Goal: Task Accomplishment & Management: Use online tool/utility

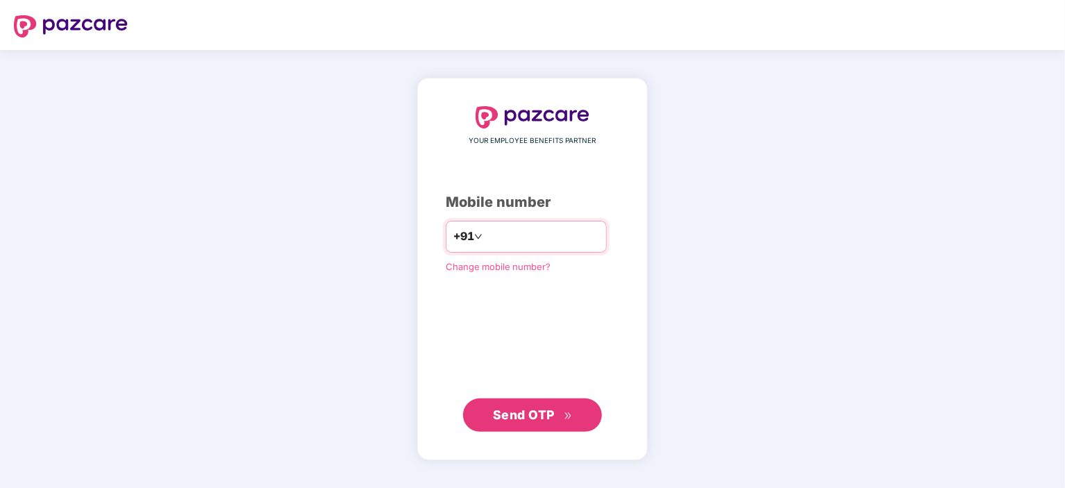
paste input "**********"
type input "**********"
click at [535, 413] on span "Send OTP" at bounding box center [524, 414] width 62 height 15
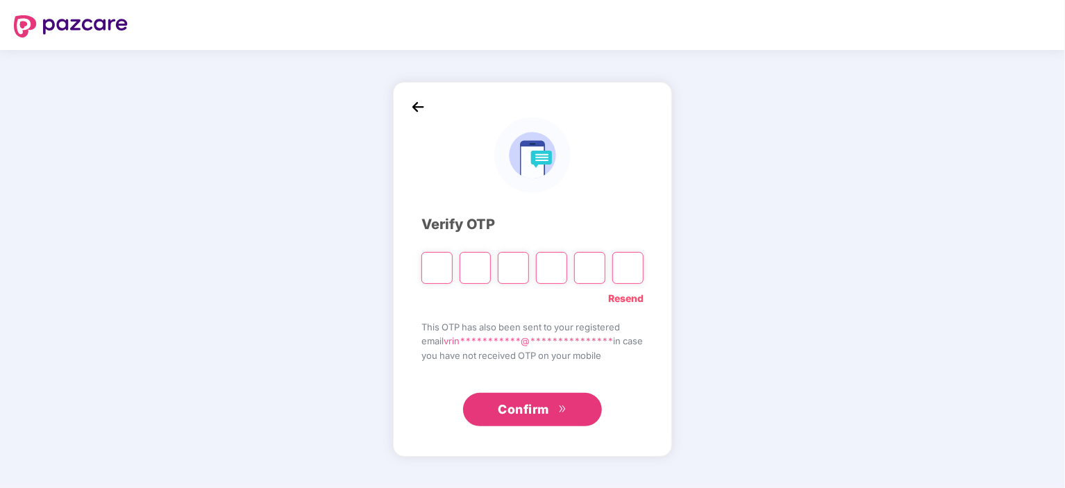
click at [426, 267] on input "Please enter verification code. Digit 1" at bounding box center [436, 268] width 31 height 32
type input "*"
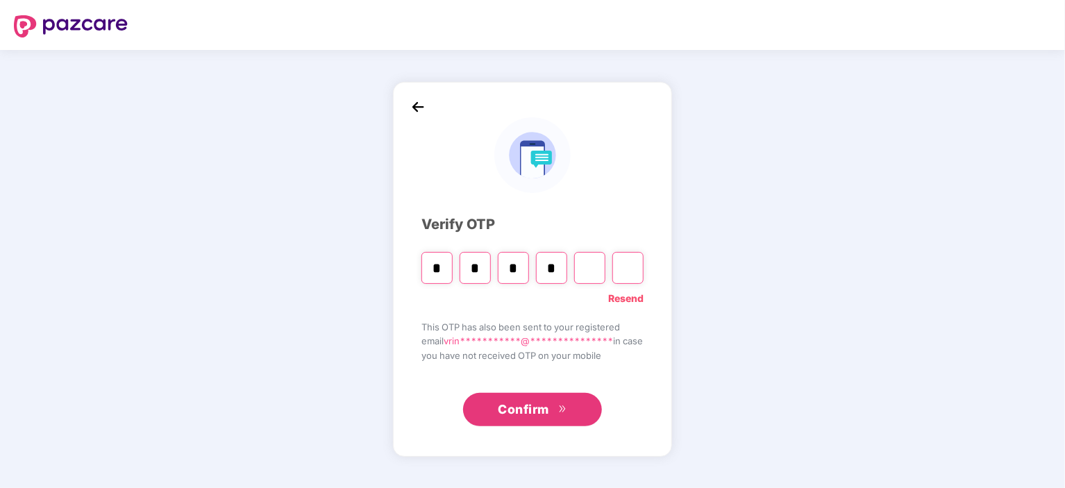
type input "*"
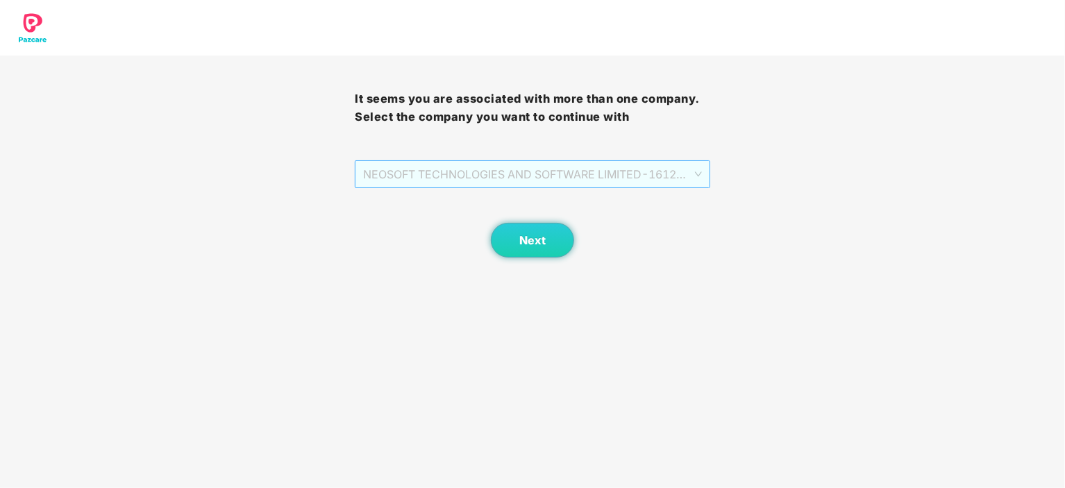
click at [508, 175] on span "NEOSOFT TECHNOLOGIES AND SOFTWARE LIMITED - 1612 - ADMIN" at bounding box center [532, 174] width 338 height 26
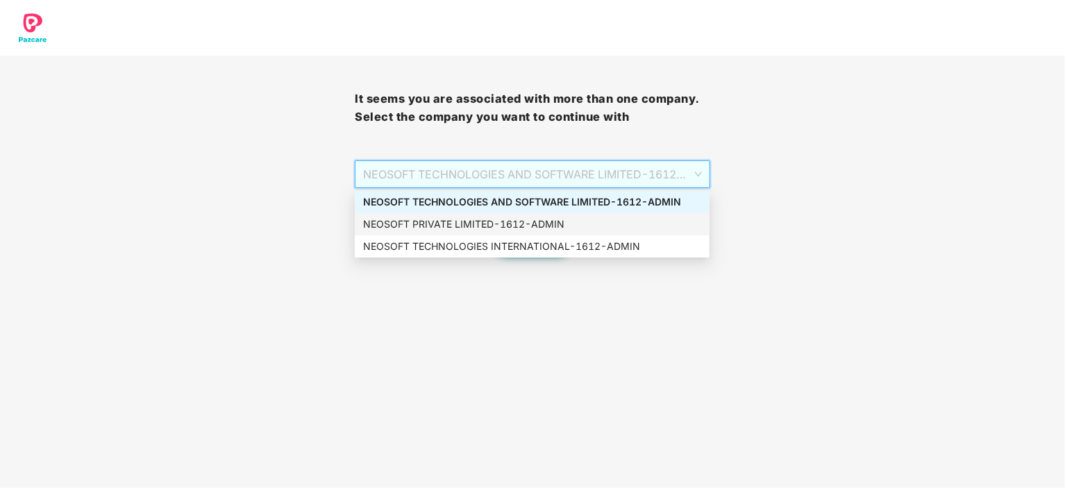
click at [505, 226] on div "NEOSOFT PRIVATE LIMITED - 1612 - ADMIN" at bounding box center [532, 224] width 338 height 15
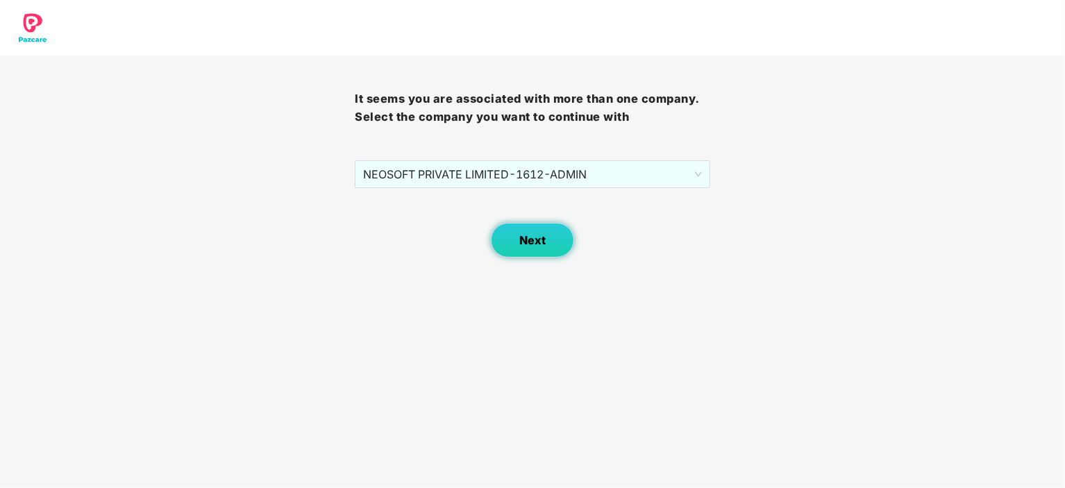
click at [516, 241] on button "Next" at bounding box center [532, 240] width 83 height 35
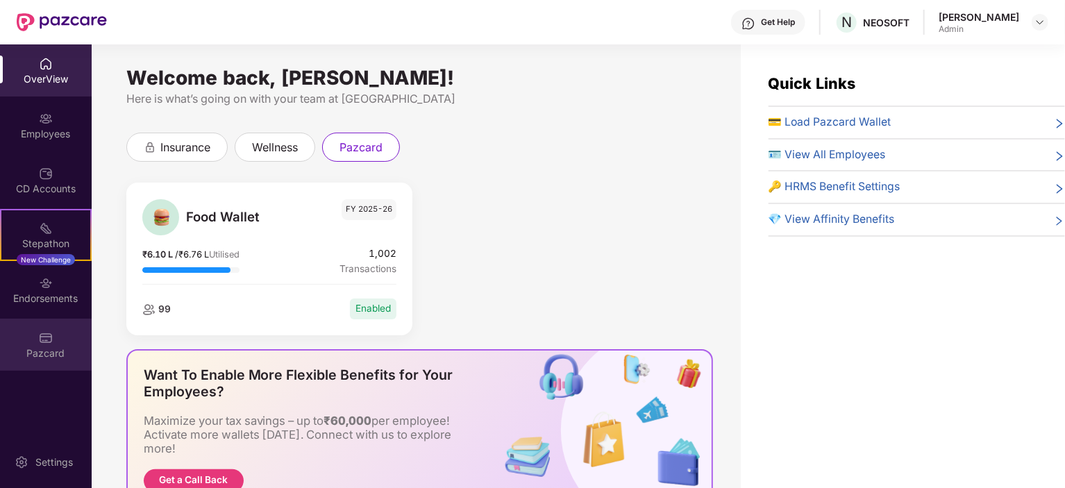
click at [45, 344] on img at bounding box center [46, 338] width 14 height 14
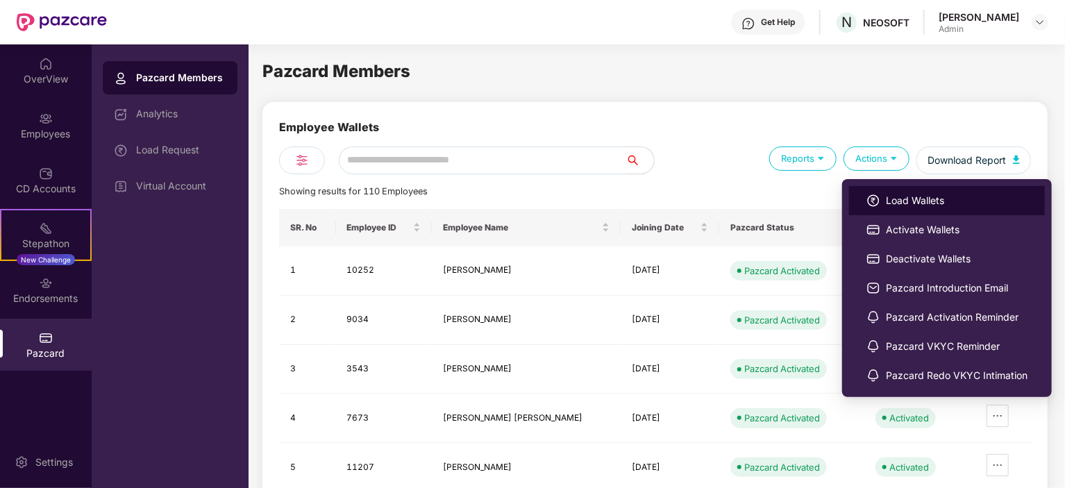
click at [875, 198] on img at bounding box center [873, 201] width 14 height 14
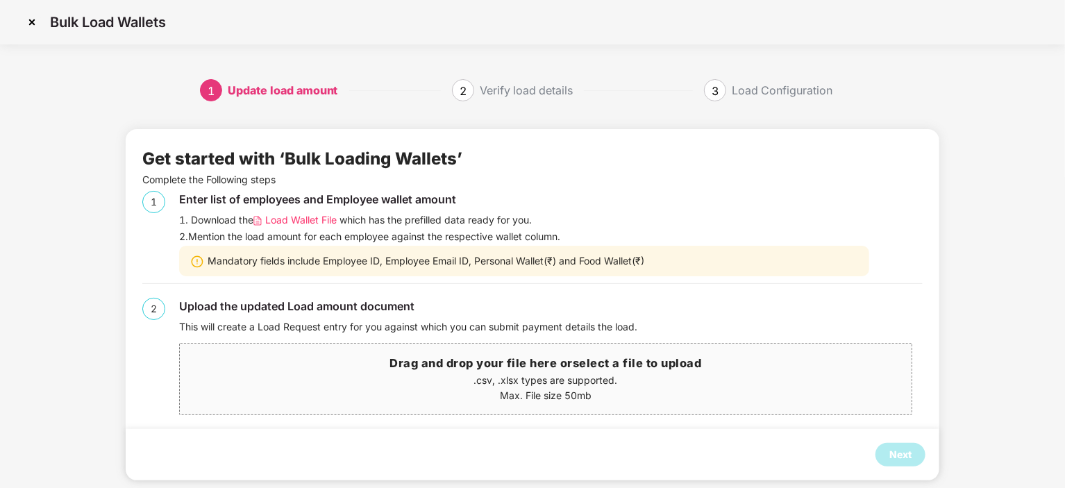
click at [288, 219] on span "Load Wallet File" at bounding box center [301, 219] width 72 height 15
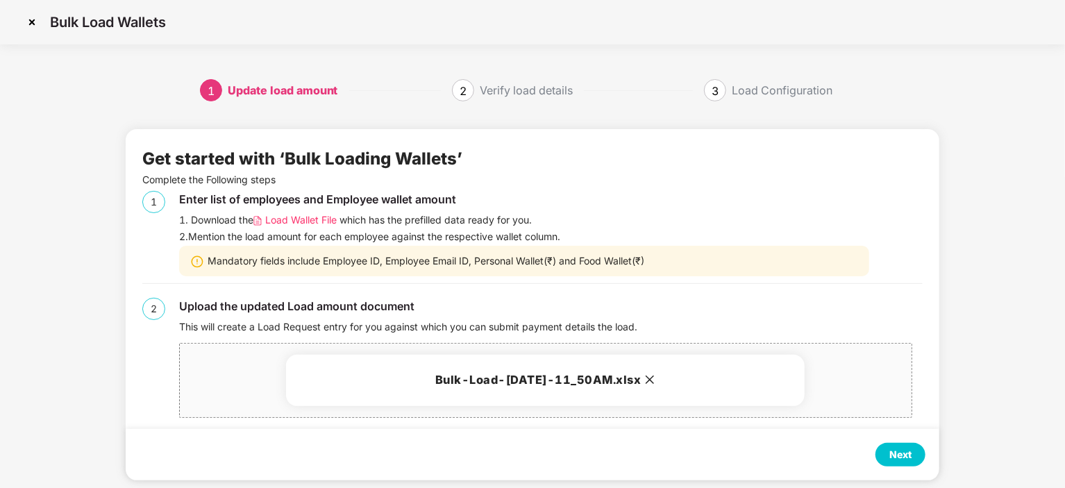
click at [909, 454] on div "Next" at bounding box center [900, 454] width 22 height 15
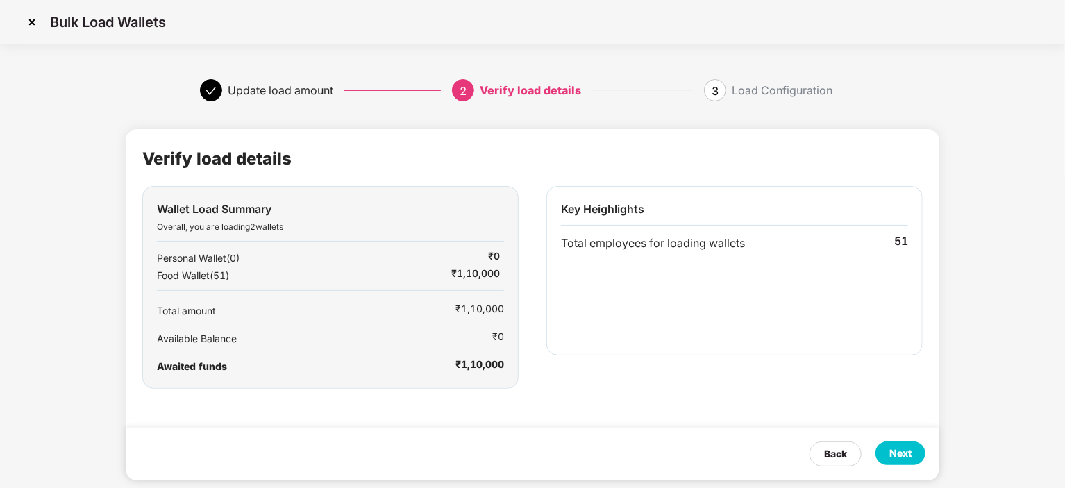
click at [905, 460] on div "Next" at bounding box center [900, 453] width 22 height 15
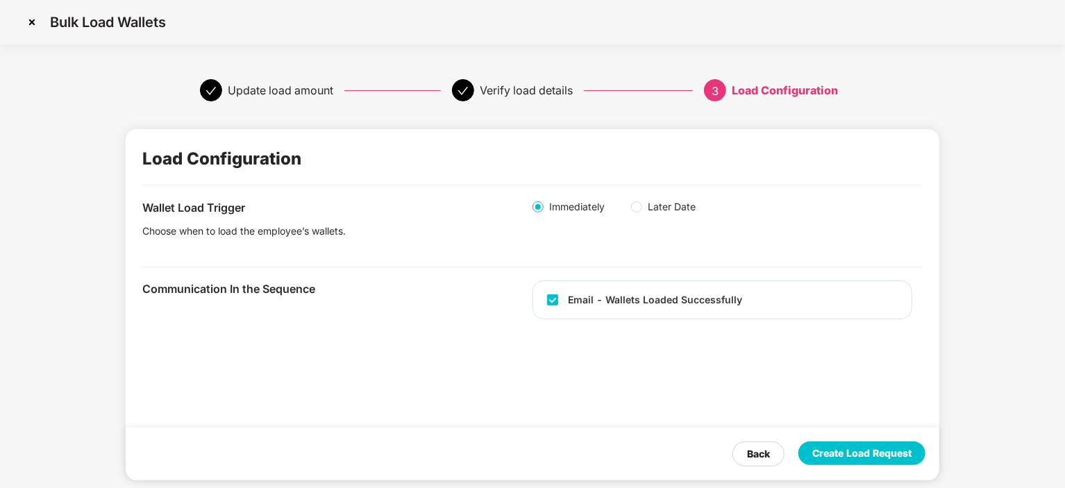
click at [875, 456] on div "Create Load Request" at bounding box center [861, 453] width 99 height 15
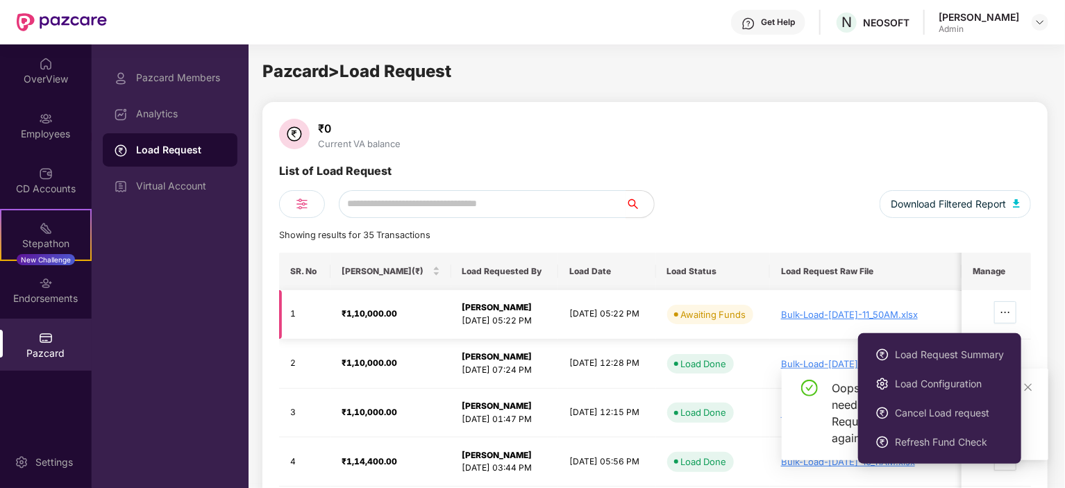
click at [1011, 310] on icon "ellipsis" at bounding box center [1005, 312] width 11 height 11
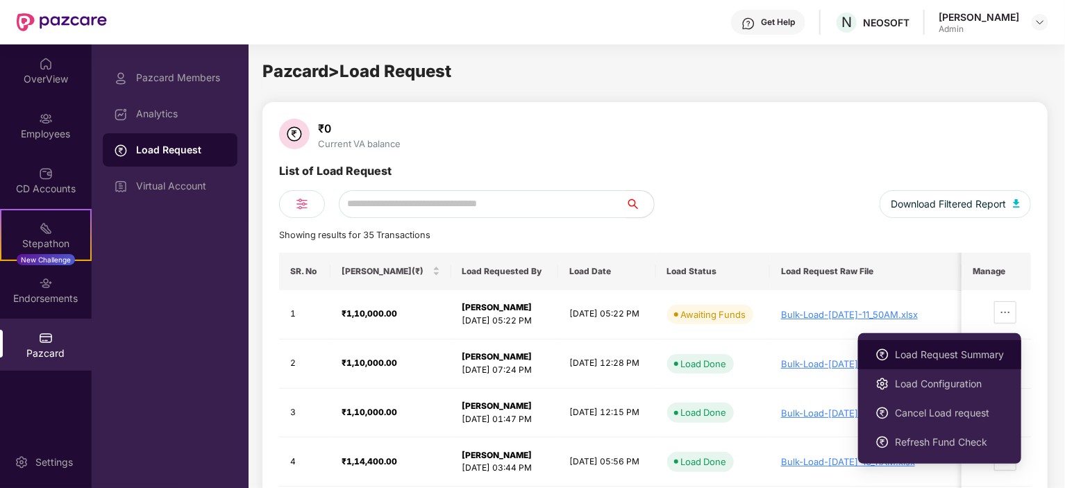
click at [964, 353] on span "Load Request Summary" at bounding box center [949, 354] width 109 height 15
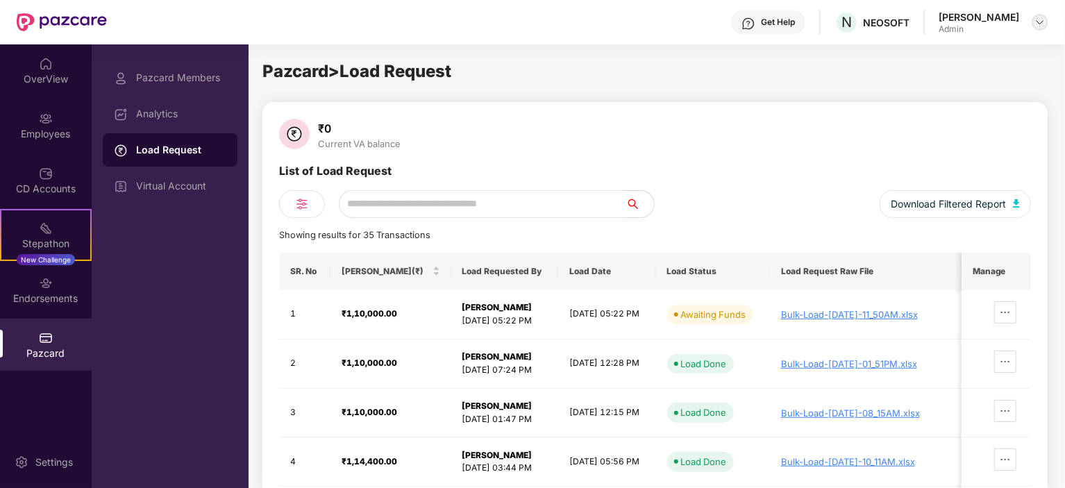
click at [1037, 24] on img at bounding box center [1039, 22] width 11 height 11
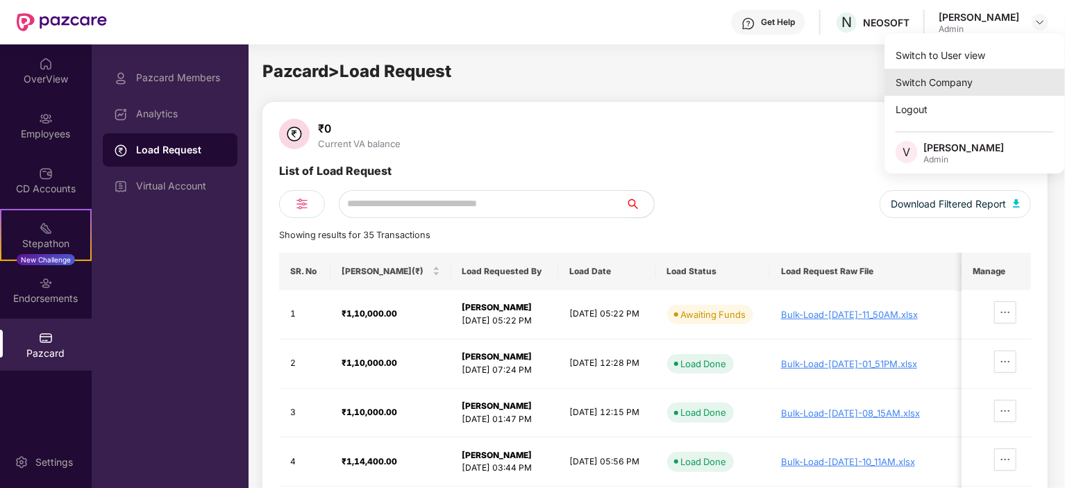
click at [957, 81] on div "Switch Company" at bounding box center [974, 82] width 180 height 27
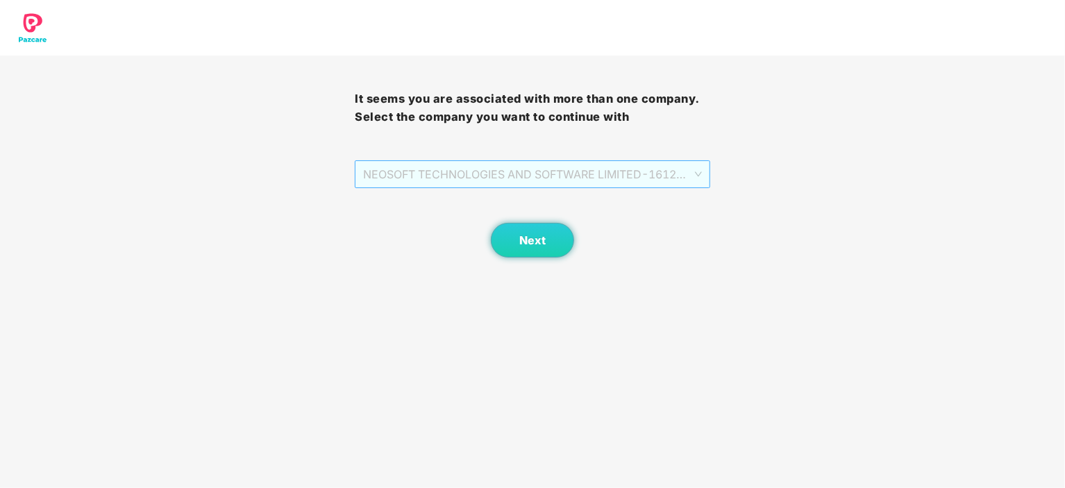
click at [529, 183] on span "NEOSOFT TECHNOLOGIES AND SOFTWARE LIMITED - 1612 - ADMIN" at bounding box center [532, 174] width 338 height 26
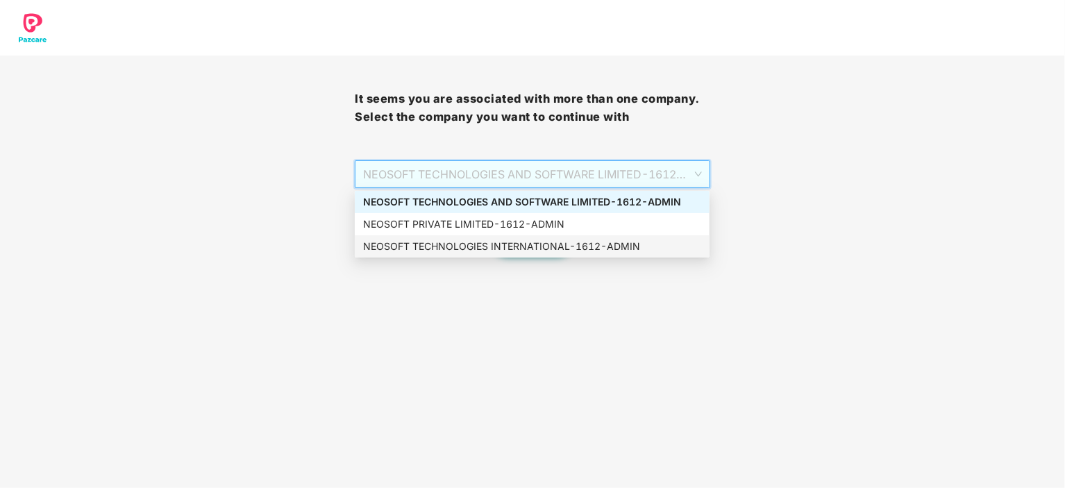
click at [517, 243] on div "NEOSOFT TECHNOLOGIES INTERNATIONAL - 1612 - ADMIN" at bounding box center [532, 246] width 338 height 15
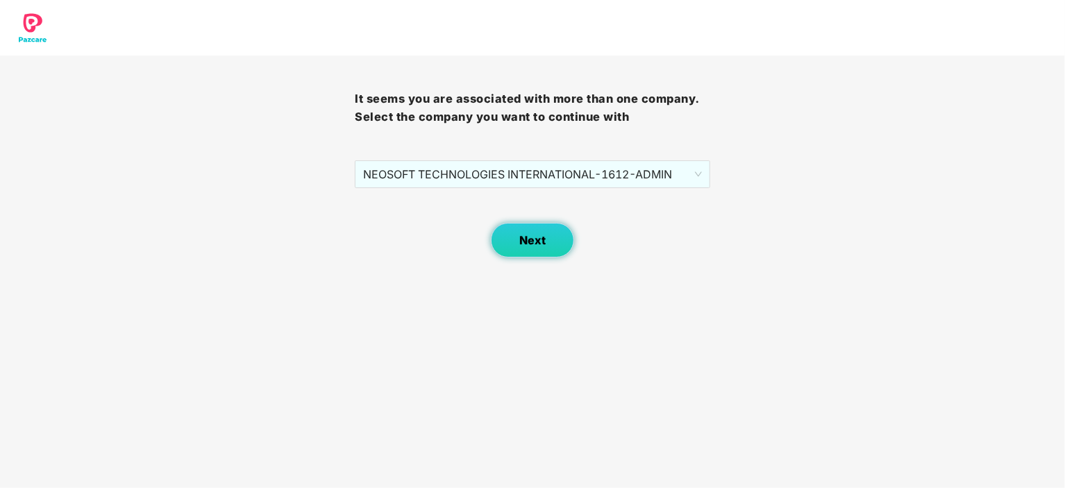
click at [514, 233] on button "Next" at bounding box center [532, 240] width 83 height 35
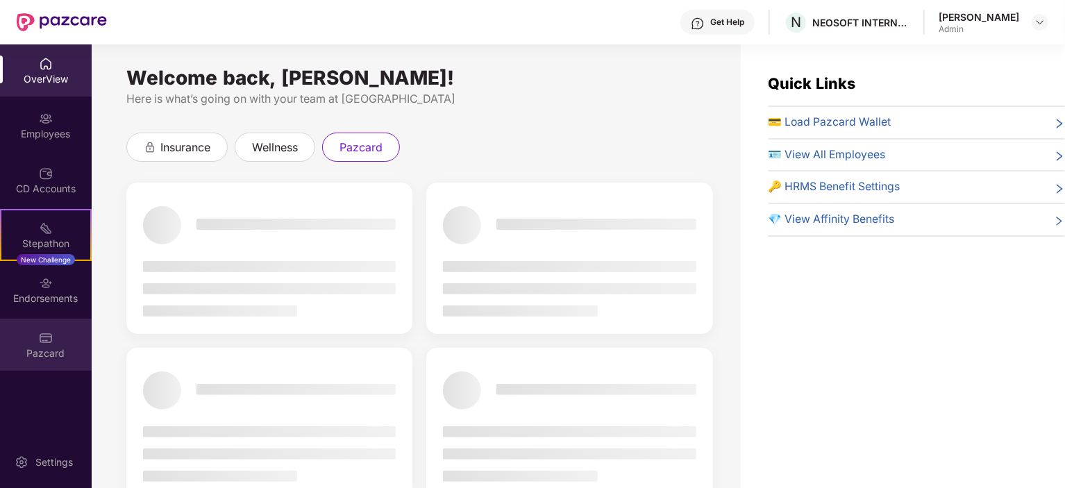
click at [28, 364] on div "Pazcard" at bounding box center [46, 345] width 92 height 52
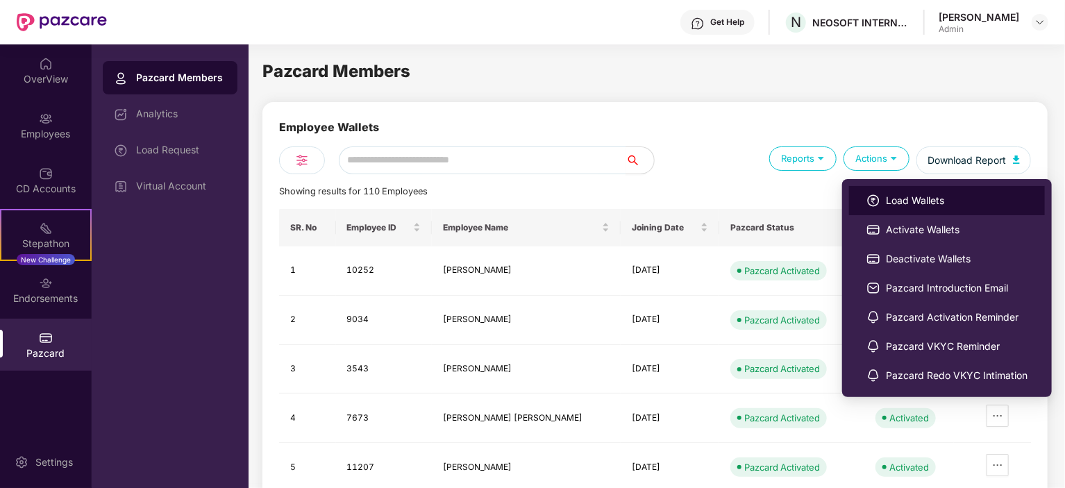
click at [900, 199] on span "Load Wallets" at bounding box center [957, 200] width 142 height 15
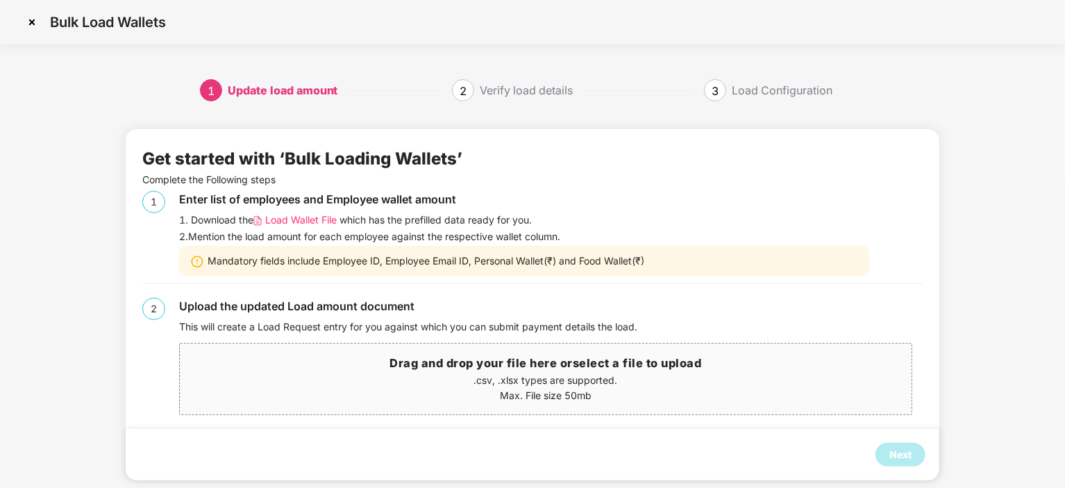
click at [292, 219] on span "Load Wallet File" at bounding box center [301, 219] width 72 height 15
click at [505, 373] on p ".csv, .xlsx types are supported." at bounding box center [545, 380] width 731 height 15
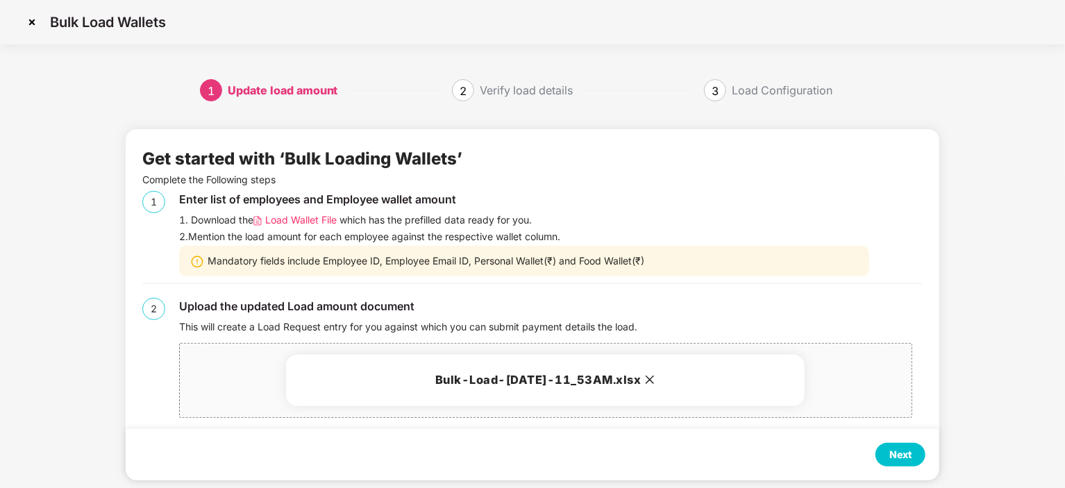
click at [896, 455] on div "Next" at bounding box center [900, 454] width 22 height 15
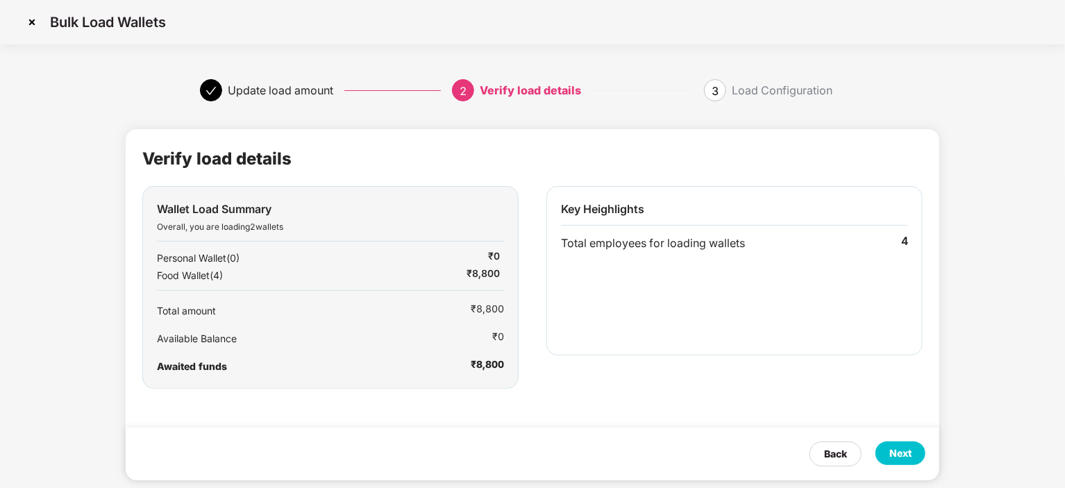
click at [896, 455] on div "Next" at bounding box center [900, 453] width 22 height 15
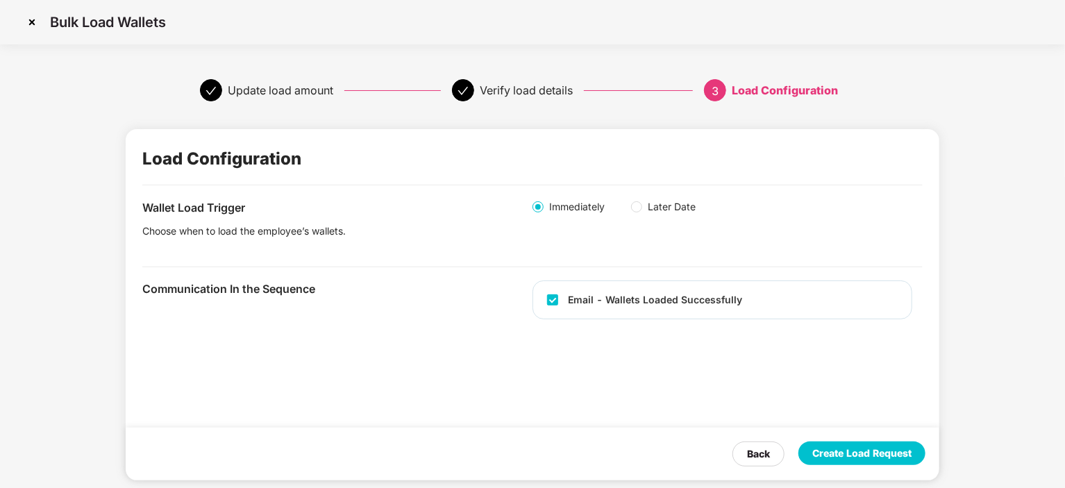
click at [896, 455] on div "Create Load Request" at bounding box center [861, 453] width 99 height 15
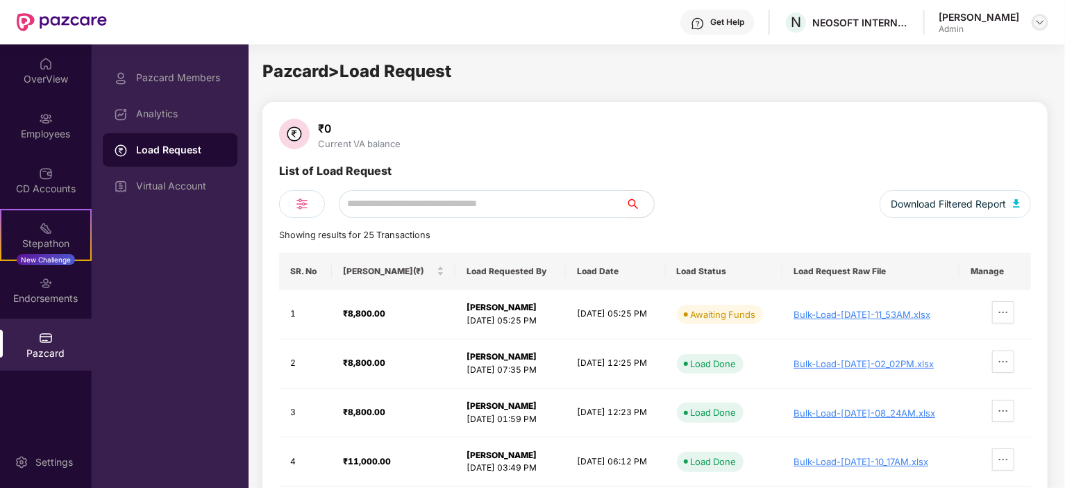
click at [1036, 19] on img at bounding box center [1039, 22] width 11 height 11
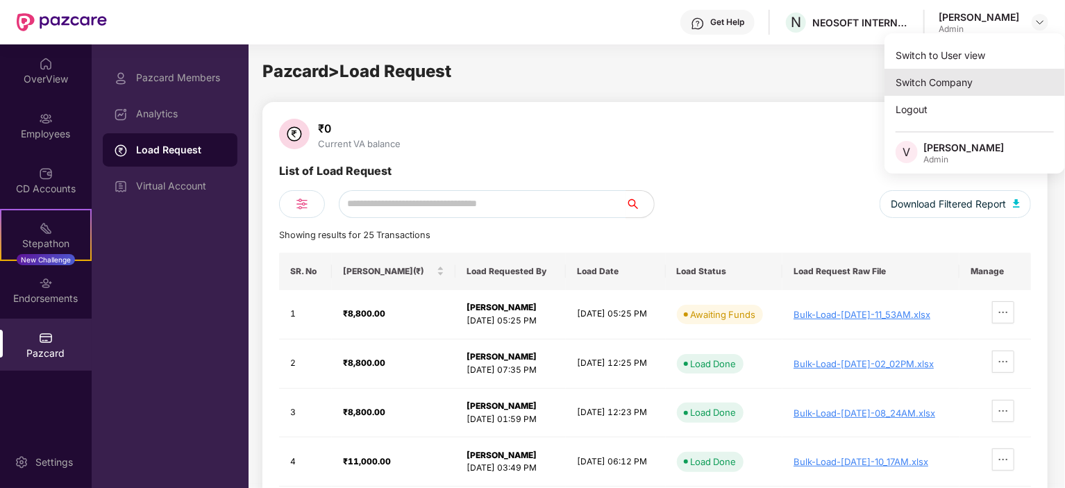
click at [937, 89] on div "Switch Company" at bounding box center [974, 82] width 180 height 27
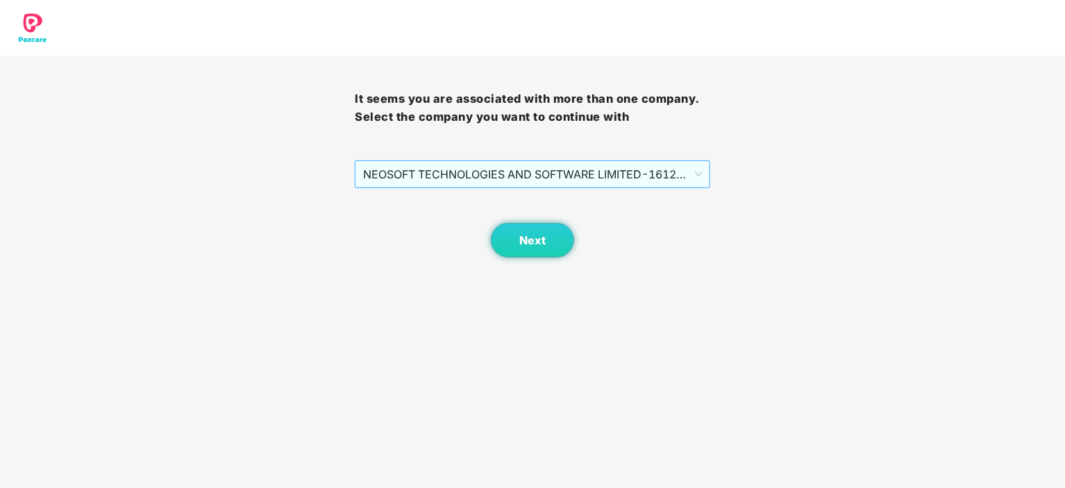
click at [507, 174] on span "NEOSOFT TECHNOLOGIES AND SOFTWARE LIMITED - 1612 - ADMIN" at bounding box center [532, 174] width 338 height 26
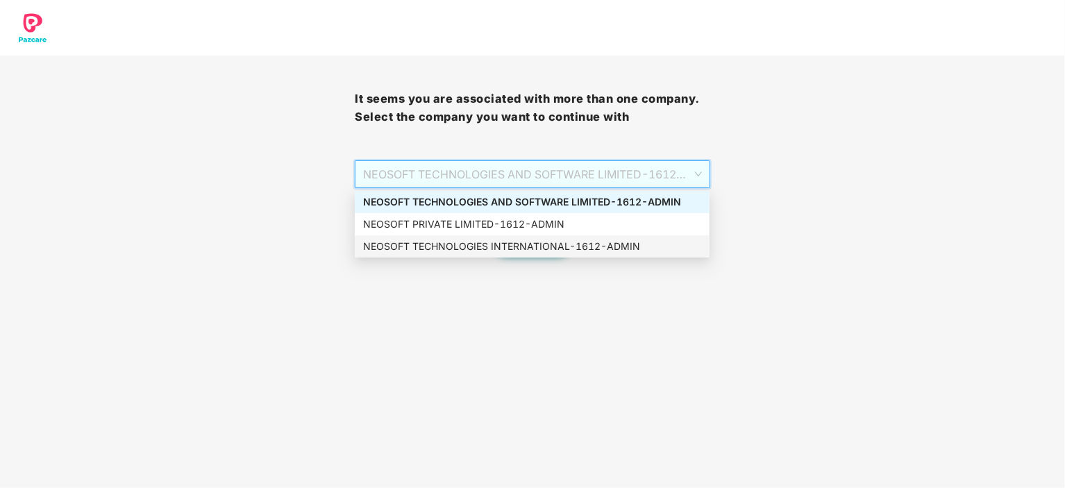
click at [495, 251] on div "NEOSOFT TECHNOLOGIES INTERNATIONAL - 1612 - ADMIN" at bounding box center [532, 246] width 338 height 15
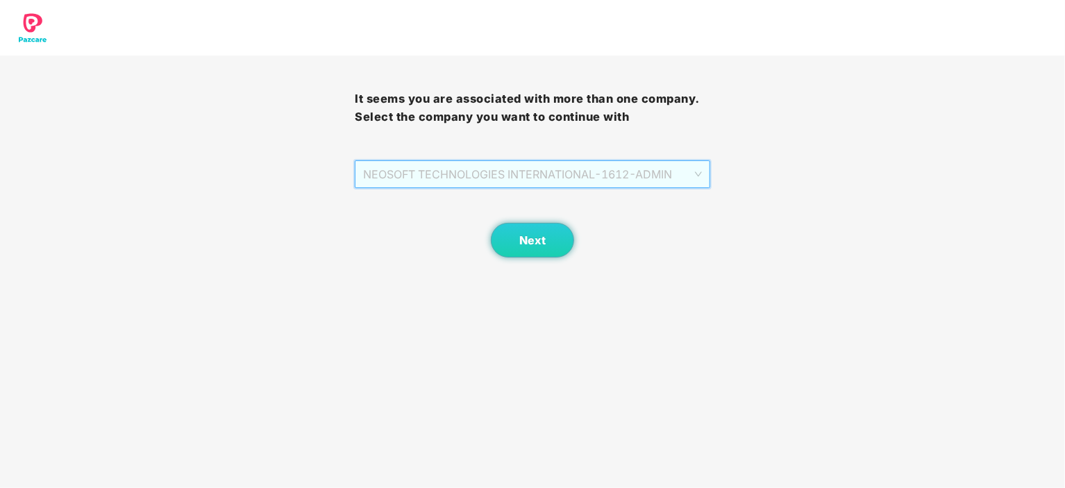
click at [537, 177] on span "NEOSOFT TECHNOLOGIES INTERNATIONAL - 1612 - ADMIN" at bounding box center [532, 174] width 338 height 26
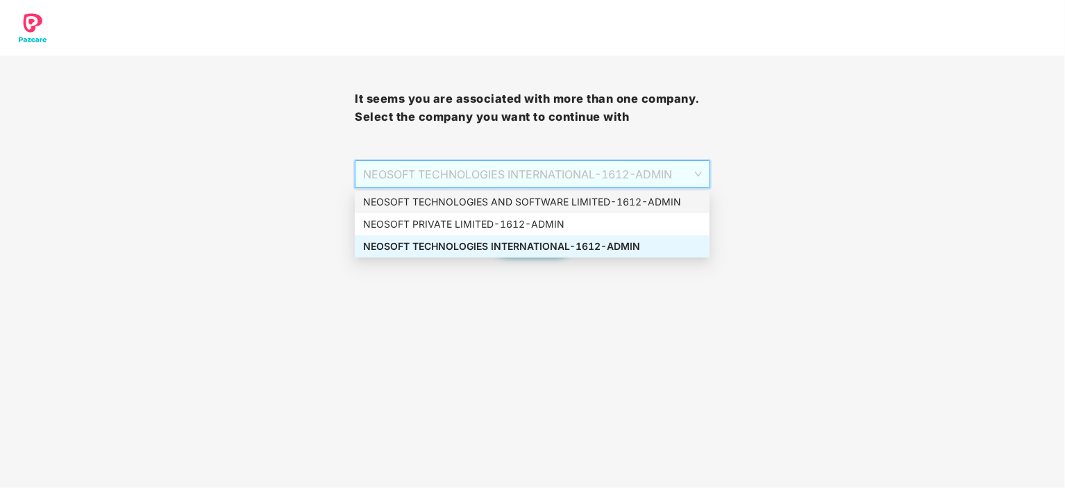
click at [521, 198] on div "NEOSOFT TECHNOLOGIES AND SOFTWARE LIMITED - 1612 - ADMIN" at bounding box center [532, 201] width 338 height 15
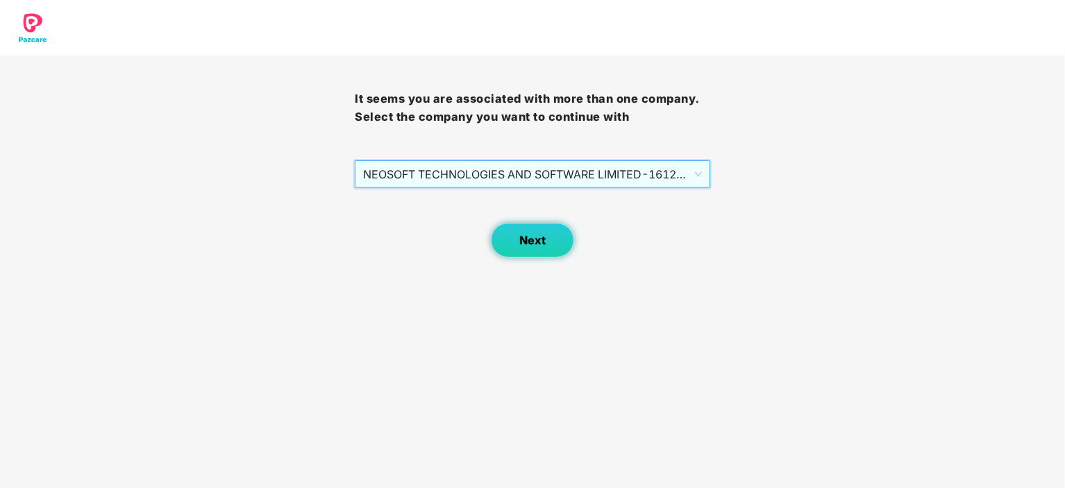
click at [532, 245] on span "Next" at bounding box center [532, 240] width 26 height 13
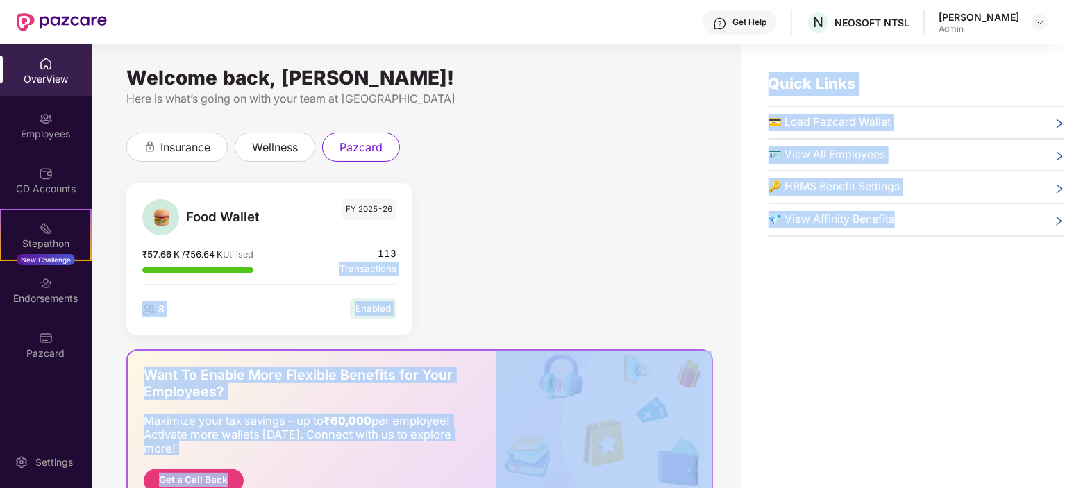
drag, startPoint x: 917, startPoint y: 260, endPoint x: 398, endPoint y: 260, distance: 518.6
click at [398, 260] on div "Welcome back, [PERSON_NAME]! Here is what’s going on with your team at Pazcare …" at bounding box center [578, 288] width 973 height 488
click at [50, 337] on img at bounding box center [46, 338] width 14 height 14
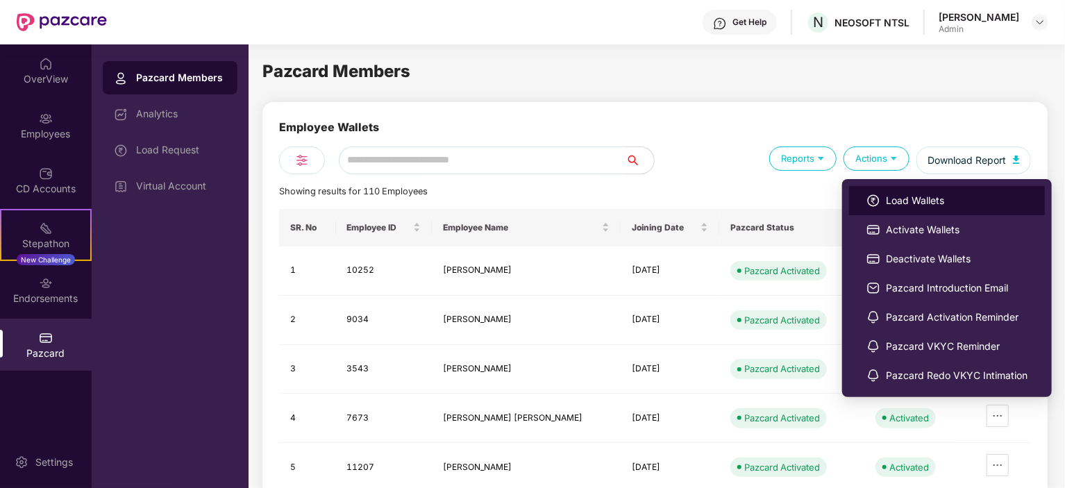
click at [900, 194] on span "Load Wallets" at bounding box center [957, 200] width 142 height 15
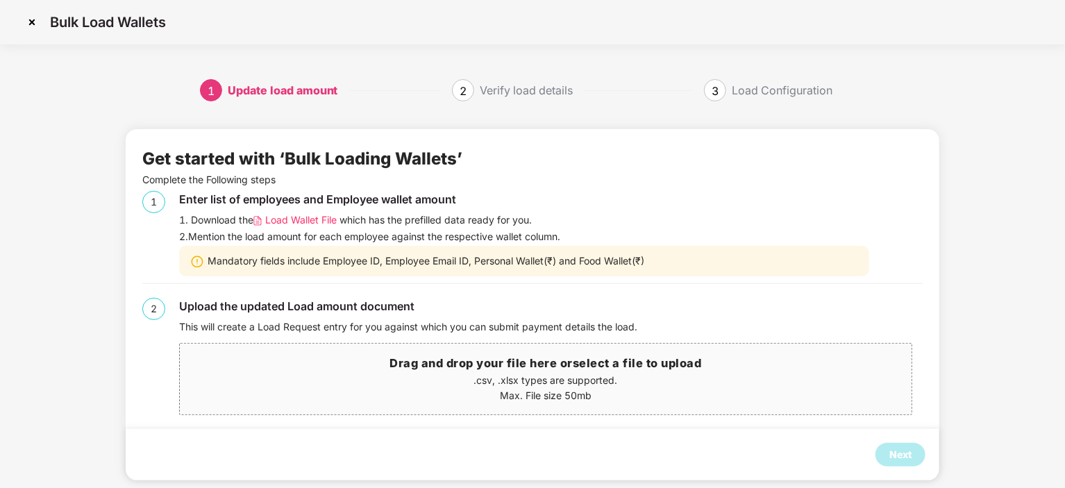
click at [317, 219] on span "Load Wallet File" at bounding box center [301, 219] width 72 height 15
click at [558, 374] on p ".csv, .xlsx types are supported." at bounding box center [545, 380] width 731 height 15
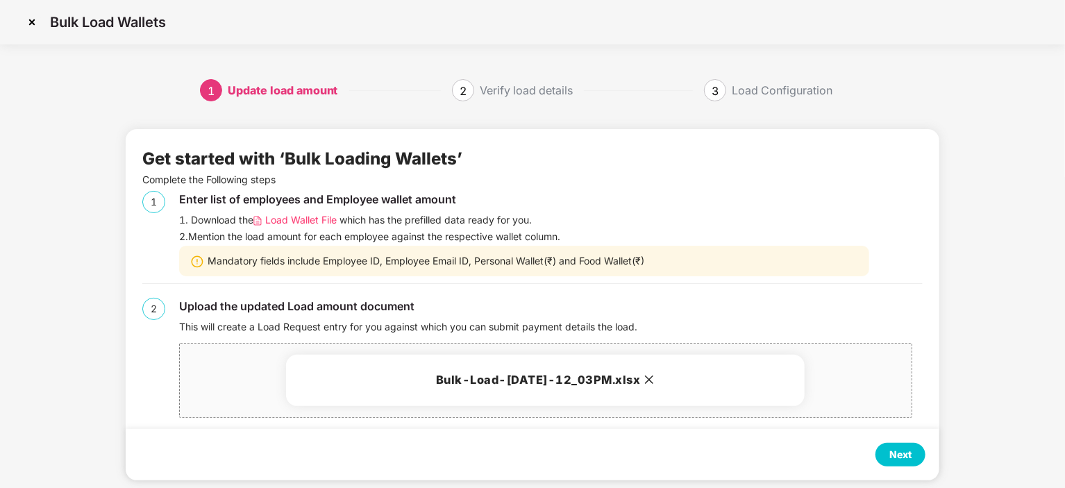
click at [905, 450] on div "Next" at bounding box center [900, 454] width 22 height 15
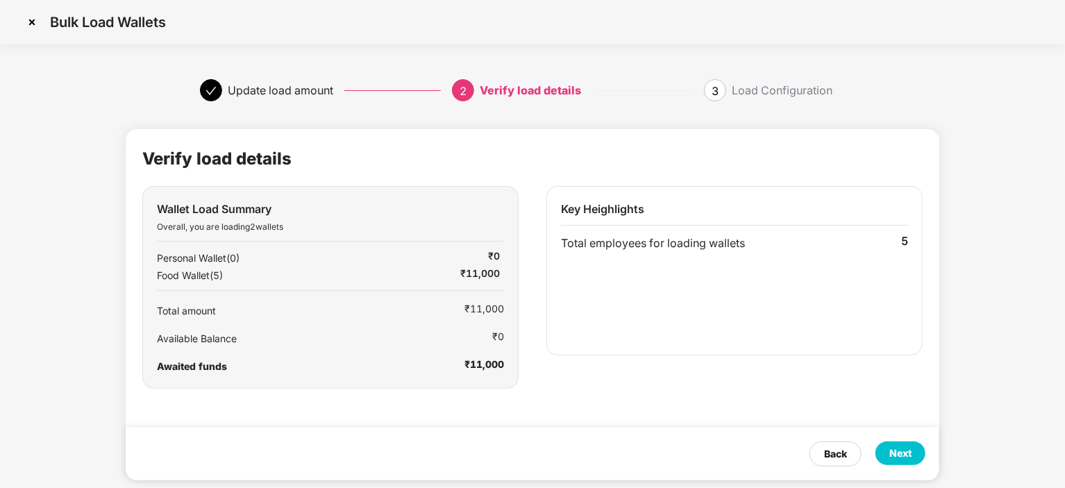
click at [895, 449] on div "Next" at bounding box center [900, 453] width 22 height 15
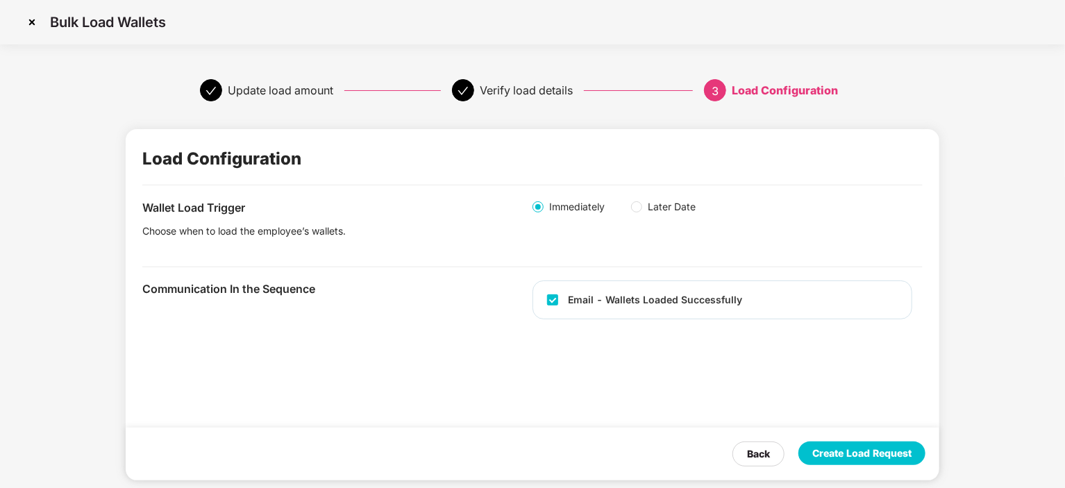
click at [846, 463] on div "Create Load Request" at bounding box center [861, 454] width 127 height 24
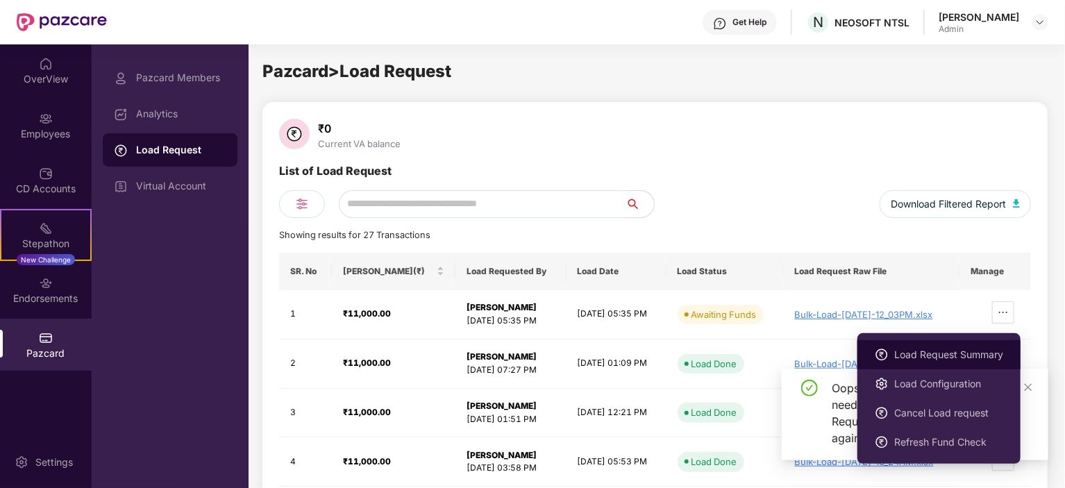
click at [932, 343] on li "Load Request Summary" at bounding box center [938, 354] width 163 height 29
